Goal: Task Accomplishment & Management: Use online tool/utility

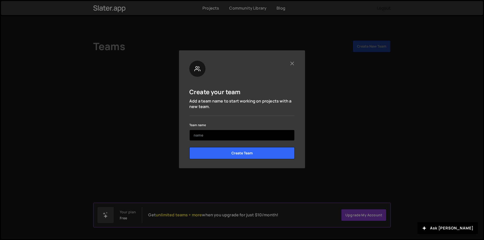
click at [235, 136] on input "text" at bounding box center [241, 135] width 105 height 11
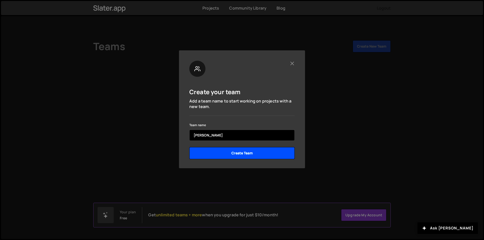
type input "[PERSON_NAME]"
drag, startPoint x: 235, startPoint y: 151, endPoint x: 240, endPoint y: 154, distance: 5.1
click at [235, 152] on input "Create Team" at bounding box center [241, 153] width 105 height 12
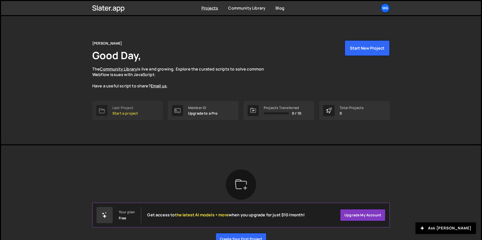
click at [124, 114] on p "Start a project" at bounding box center [124, 113] width 25 height 4
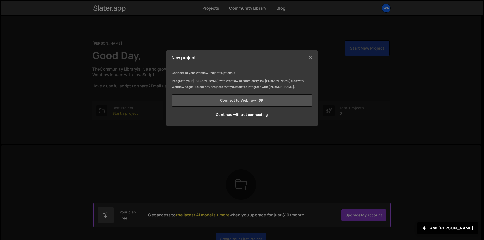
click at [234, 103] on link "Connect to Webflow" at bounding box center [241, 100] width 141 height 12
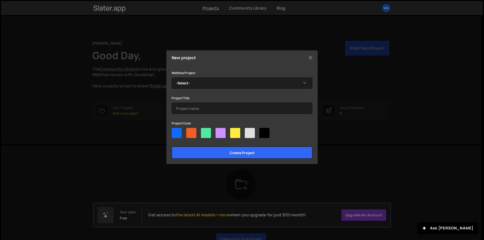
click at [178, 134] on div at bounding box center [176, 133] width 10 height 10
click at [175, 131] on input"] "radio" at bounding box center [172, 129] width 3 height 3
radio input"] "true"
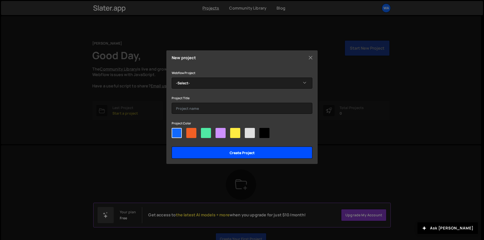
drag, startPoint x: 207, startPoint y: 148, endPoint x: 220, endPoint y: 151, distance: 13.1
click at [208, 148] on input "Create project" at bounding box center [241, 153] width 141 height 12
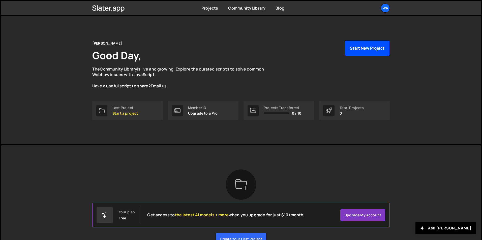
click at [380, 53] on button "Start New Project" at bounding box center [366, 48] width 45 height 16
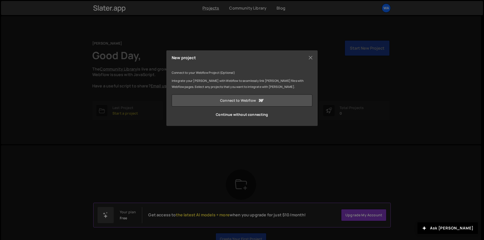
click at [243, 103] on link "Connect to Webflow" at bounding box center [241, 100] width 141 height 12
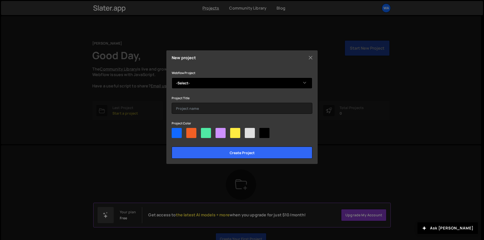
click at [193, 84] on select "-Select- StudentLifeMinistry StudentLifeMinistry" at bounding box center [241, 83] width 141 height 11
select select "68c12b19ca8e3fbc2bdcea23"
click at [171, 78] on select "-Select- StudentLifeMinistry StudentLifeMinistry" at bounding box center [241, 83] width 141 height 11
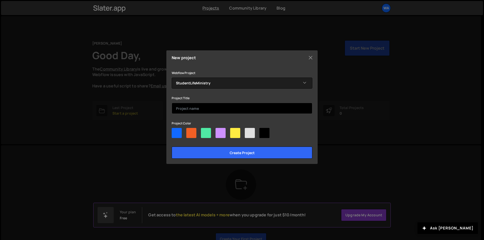
click at [193, 108] on input "text" at bounding box center [241, 108] width 141 height 11
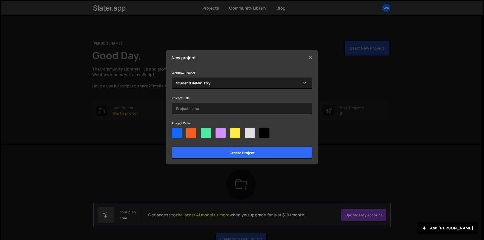
click at [188, 133] on div at bounding box center [191, 133] width 10 height 10
click at [188, 131] on input"] "radio" at bounding box center [187, 129] width 3 height 3
radio input"] "true"
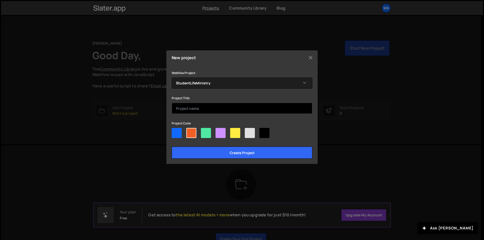
click at [187, 107] on input "text" at bounding box center [241, 108] width 141 height 11
type input "s"
type input "S"
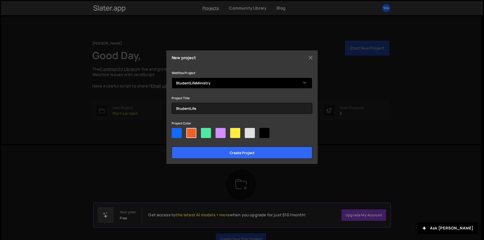
click at [231, 86] on select "-Select- StudentLifeMinistry StudentLifeMinistry" at bounding box center [241, 83] width 141 height 11
click at [171, 78] on select "-Select- StudentLifeMinistry StudentLifeMinistry" at bounding box center [241, 83] width 141 height 11
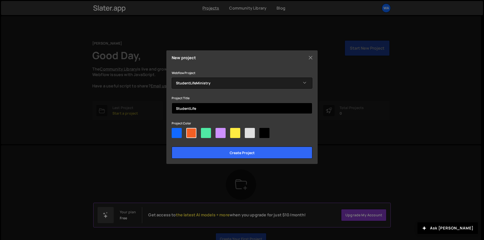
click at [203, 109] on input "StudentLife" at bounding box center [241, 108] width 141 height 11
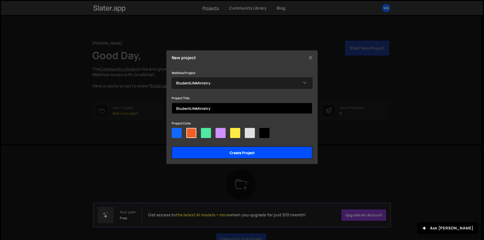
type input "StudentLifeMinistry"
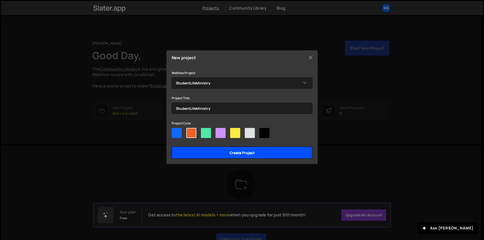
click at [219, 151] on input "Create project" at bounding box center [241, 153] width 141 height 12
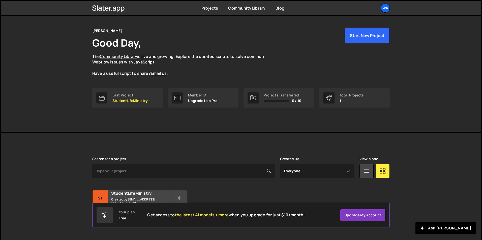
scroll to position [19, 0]
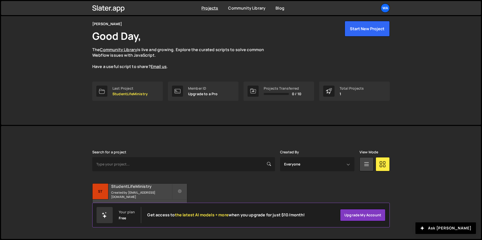
click at [137, 189] on h2 "StudentLifeMinistry" at bounding box center [141, 187] width 61 height 6
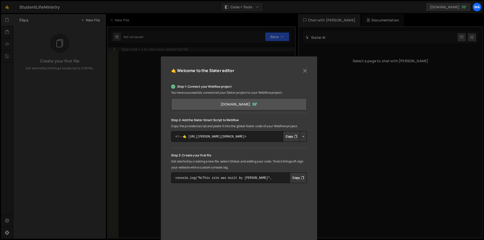
click at [267, 105] on link "[DOMAIN_NAME]" at bounding box center [238, 104] width 135 height 12
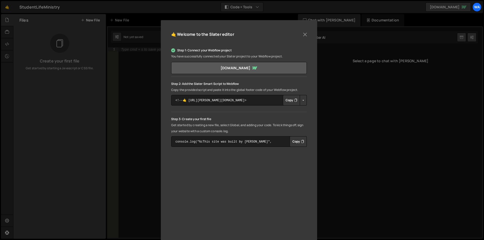
scroll to position [47, 0]
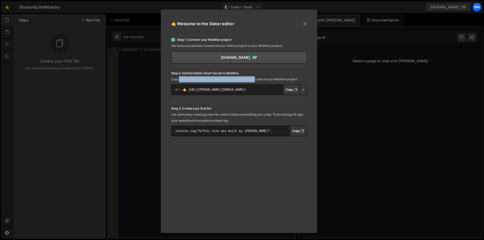
drag, startPoint x: 178, startPoint y: 79, endPoint x: 256, endPoint y: 80, distance: 77.8
click at [256, 80] on p "Copy the provided script and paste it into the global footer code of your Webfl…" at bounding box center [238, 79] width 135 height 6
click at [257, 80] on p "Copy the provided script and paste it into the global footer code of your Webfl…" at bounding box center [238, 79] width 135 height 6
click at [289, 90] on button "Copy" at bounding box center [291, 89] width 17 height 11
click at [303, 90] on button "Button group with nested dropdown" at bounding box center [302, 89] width 7 height 11
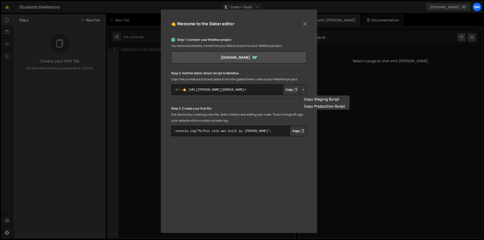
click at [303, 90] on button "Button group with nested dropdown" at bounding box center [302, 89] width 7 height 11
click at [303, 88] on button "Button group with nested dropdown" at bounding box center [302, 89] width 7 height 11
click at [296, 131] on button "Copy" at bounding box center [297, 131] width 17 height 11
click at [306, 24] on button "Close" at bounding box center [305, 24] width 8 height 8
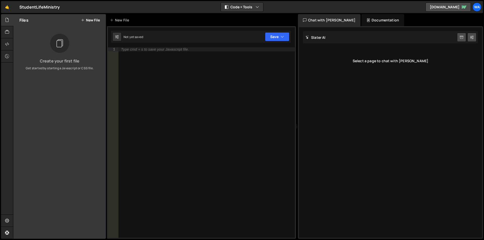
click at [163, 65] on div "Type cmd + s to save your Javascript file." at bounding box center [206, 146] width 176 height 198
click at [29, 7] on div "StudentLifeMinistry ⚠️ Code is being edited in another browser" at bounding box center [39, 7] width 40 height 6
click at [325, 20] on div "Chat with [PERSON_NAME]" at bounding box center [329, 20] width 62 height 12
click at [363, 18] on div "Documentation" at bounding box center [382, 20] width 43 height 12
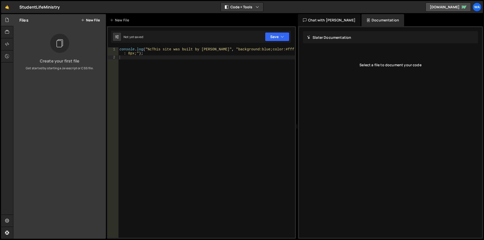
click at [334, 20] on div "Chat with [PERSON_NAME]" at bounding box center [329, 20] width 62 height 12
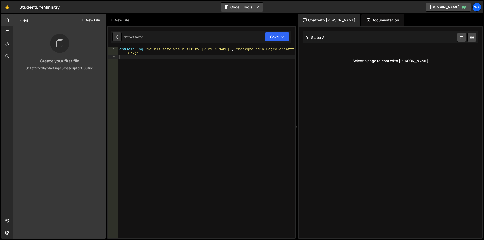
click at [240, 4] on button "Code + Tools" at bounding box center [242, 7] width 42 height 9
click at [8, 41] on div at bounding box center [7, 44] width 12 height 12
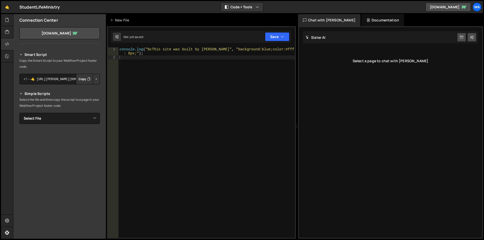
scroll to position [0, 0]
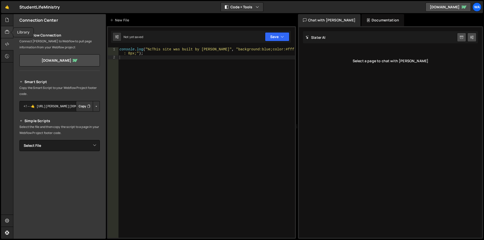
click at [7, 32] on icon at bounding box center [7, 32] width 4 height 6
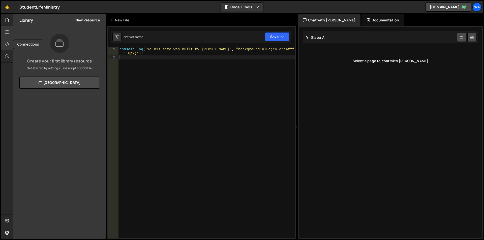
click at [4, 43] on div at bounding box center [7, 44] width 12 height 12
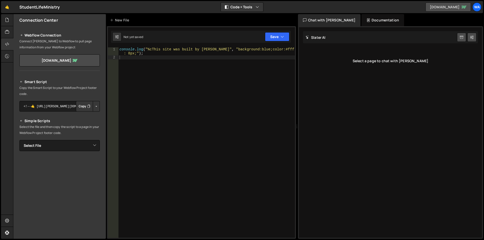
click at [425, 6] on link "[DOMAIN_NAME]" at bounding box center [447, 7] width 45 height 9
click at [62, 145] on select "Select File" at bounding box center [59, 145] width 80 height 11
click at [61, 58] on link "[DOMAIN_NAME]" at bounding box center [59, 60] width 80 height 12
click at [7, 30] on icon at bounding box center [7, 32] width 4 height 6
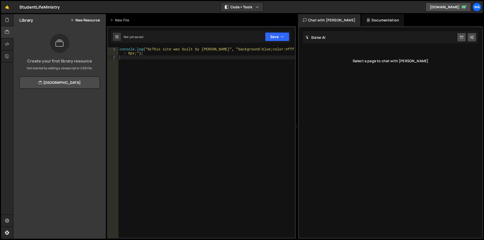
click at [11, 13] on div "Hold on a sec... Are you certain you wish to leave this page? Any changes you'v…" at bounding box center [242, 120] width 484 height 240
click at [11, 18] on div at bounding box center [7, 20] width 12 height 12
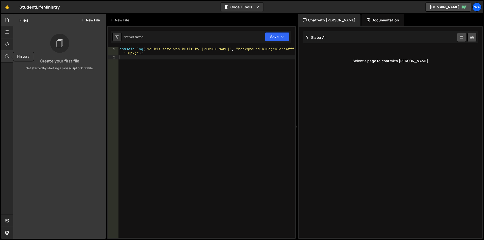
click at [9, 53] on div at bounding box center [7, 56] width 12 height 12
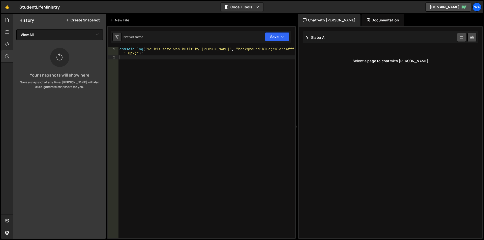
click at [361, 18] on div "Documentation" at bounding box center [382, 20] width 43 height 12
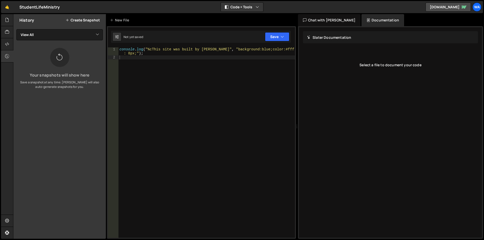
click at [328, 21] on div "Chat with [PERSON_NAME]" at bounding box center [329, 20] width 62 height 12
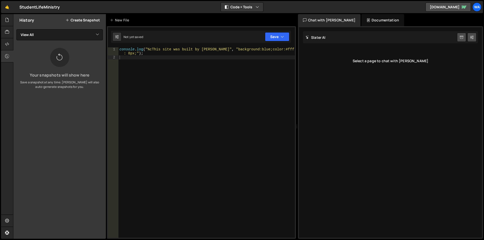
click at [253, 1] on div "Hold on a sec... Are you certain you wish to leave this page? Any changes you'v…" at bounding box center [242, 120] width 484 height 240
click at [247, 7] on button "Code + Tools" at bounding box center [242, 7] width 42 height 9
drag, startPoint x: 259, startPoint y: 5, endPoint x: 260, endPoint y: 9, distance: 3.7
click at [259, 6] on button "Code + Tools" at bounding box center [242, 7] width 42 height 9
click at [277, 37] on button "Save" at bounding box center [277, 36] width 24 height 9
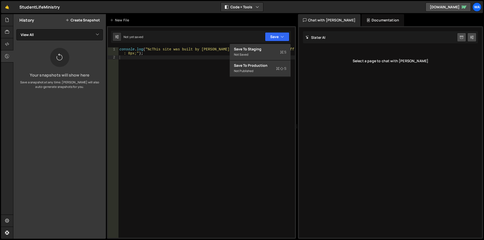
drag, startPoint x: 191, startPoint y: 79, endPoint x: 194, endPoint y: 83, distance: 4.8
click at [194, 83] on div "console . log ( "%cThis site was built by wade" , "background:blue;color:#fff;p…" at bounding box center [206, 148] width 176 height 202
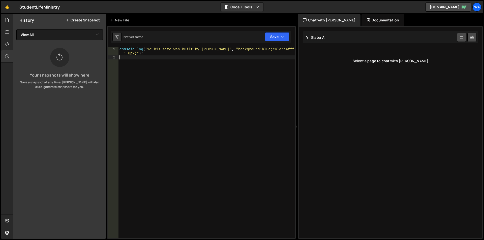
click at [39, 7] on div "StudentLifeMinistry ⚠️ Code is being edited in another browser" at bounding box center [39, 7] width 40 height 6
click at [7, 20] on icon at bounding box center [7, 20] width 4 height 6
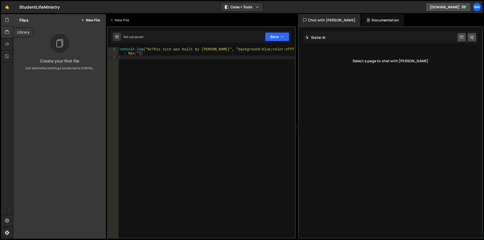
click at [9, 29] on icon at bounding box center [7, 32] width 4 height 6
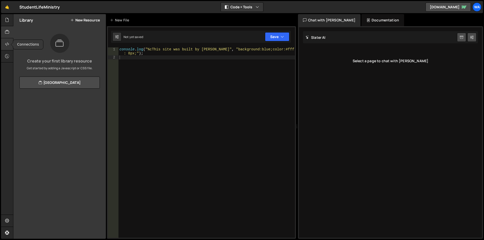
click at [3, 38] on div at bounding box center [7, 44] width 12 height 12
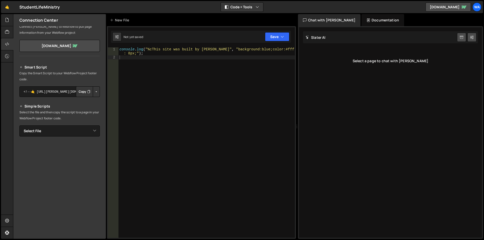
scroll to position [27, 0]
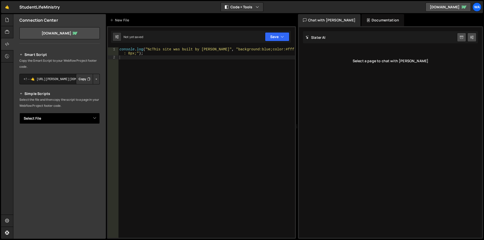
click at [57, 121] on select "Select File" at bounding box center [59, 118] width 80 height 11
drag, startPoint x: 58, startPoint y: 120, endPoint x: 61, endPoint y: 122, distance: 4.1
click at [59, 120] on select "Select File" at bounding box center [59, 118] width 80 height 11
click at [425, 8] on link "[DOMAIN_NAME]" at bounding box center [447, 7] width 45 height 9
click at [118, 20] on div "New File" at bounding box center [120, 20] width 21 height 5
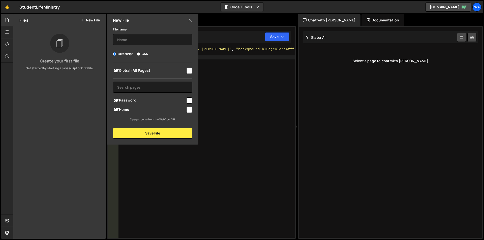
click at [195, 21] on div "New File" at bounding box center [152, 20] width 91 height 12
click at [188, 18] on div "New File" at bounding box center [152, 20] width 91 height 12
click at [189, 18] on icon at bounding box center [190, 20] width 4 height 6
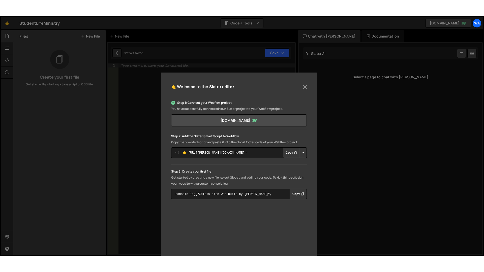
scroll to position [47, 0]
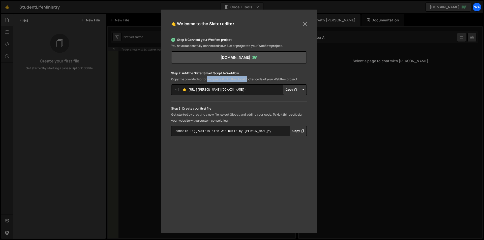
drag, startPoint x: 208, startPoint y: 79, endPoint x: 249, endPoint y: 80, distance: 41.6
click at [249, 80] on p "Copy the provided script and paste it into the global footer code of your Webfl…" at bounding box center [238, 79] width 135 height 6
click at [250, 79] on p "Copy the provided script and paste it into the global footer code of your Webfl…" at bounding box center [238, 79] width 135 height 6
click at [289, 91] on button "Copy" at bounding box center [291, 89] width 17 height 11
click at [304, 88] on button "Button group with nested dropdown" at bounding box center [302, 89] width 7 height 11
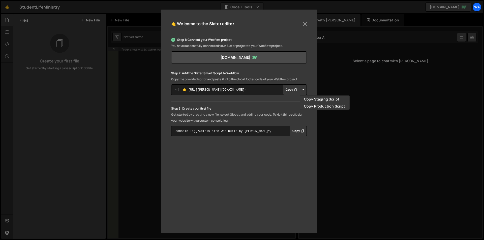
click at [302, 88] on button "Button group with nested dropdown" at bounding box center [302, 89] width 7 height 11
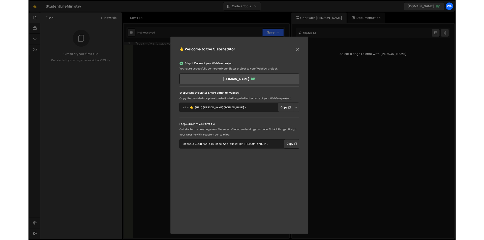
scroll to position [0, 0]
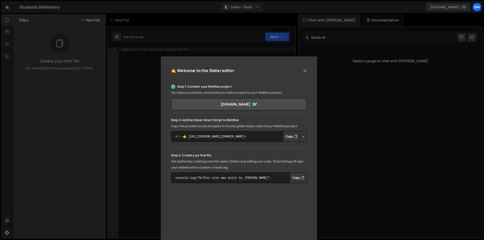
click at [110, 50] on div "🤙 Welcome to the [PERSON_NAME] editor Step 1: Connect your Webflow project You …" at bounding box center [242, 120] width 484 height 240
